Goal: Find specific fact: Find specific fact

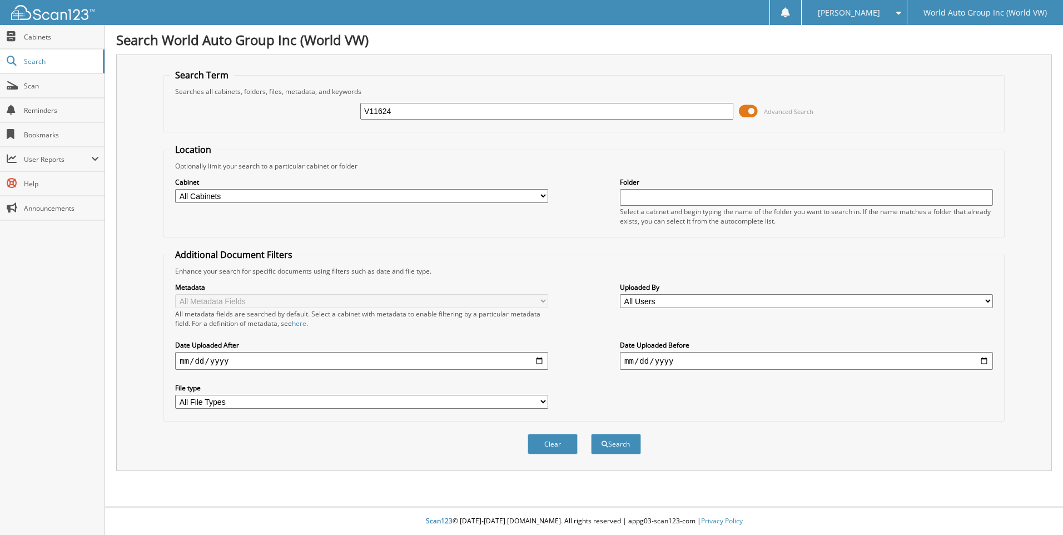
type input "V11624"
click at [591, 434] on button "Search" at bounding box center [616, 444] width 50 height 21
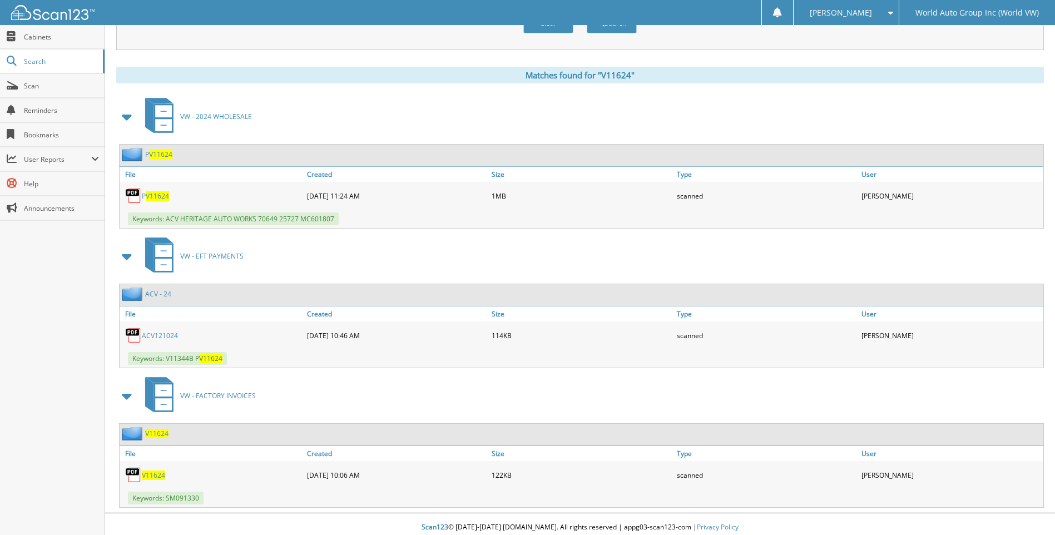
scroll to position [428, 0]
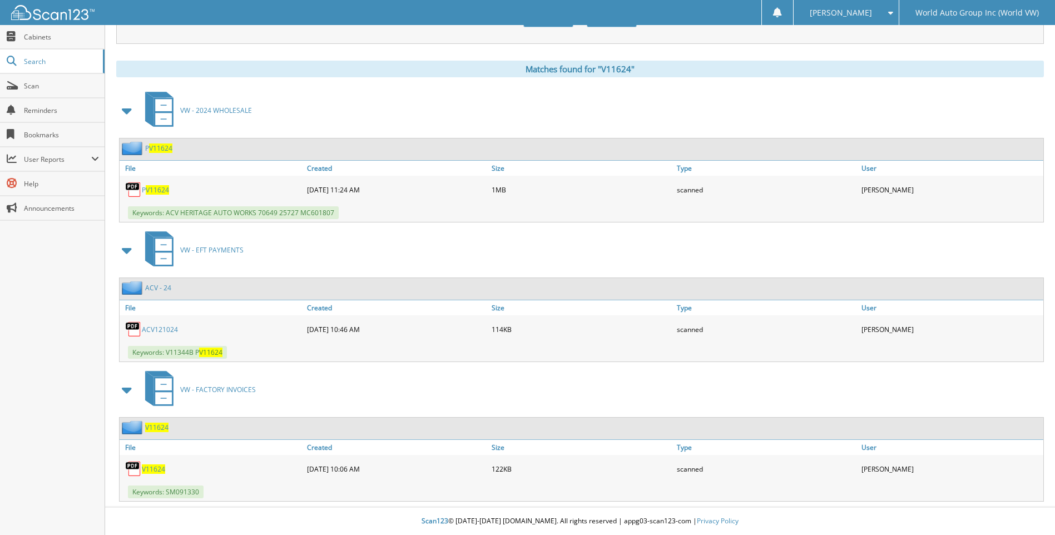
click at [147, 467] on span "V11624" at bounding box center [153, 468] width 23 height 9
